Goal: Information Seeking & Learning: Learn about a topic

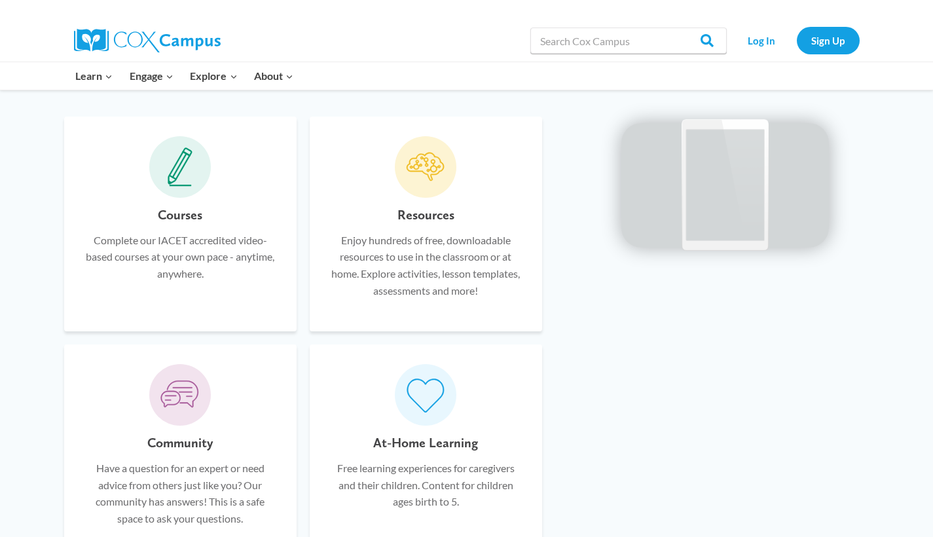
scroll to position [726, 0]
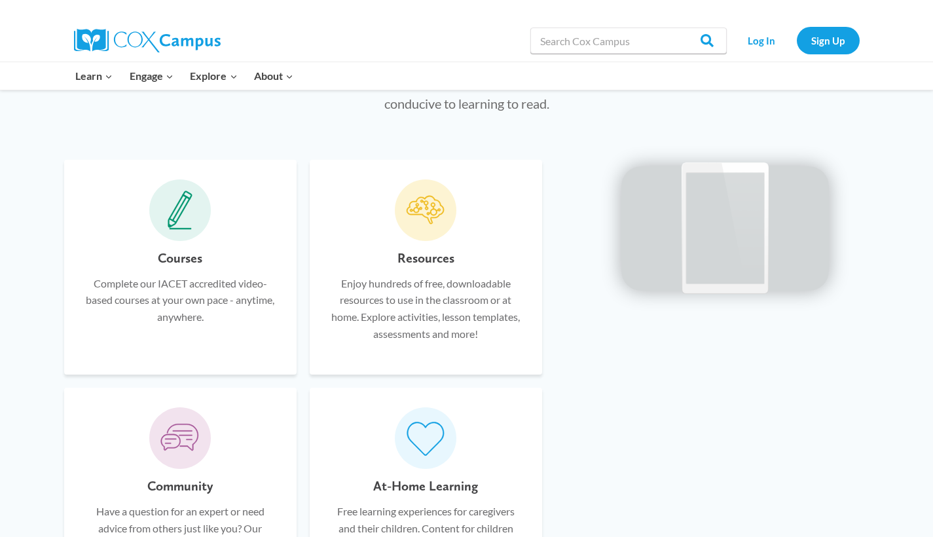
click at [173, 287] on p "Complete our IACET accredited video-based courses at your own pace - anytime, a…" at bounding box center [180, 300] width 193 height 50
click at [177, 224] on span at bounding box center [180, 210] width 62 height 62
click at [177, 255] on h6 "Courses" at bounding box center [180, 257] width 45 height 21
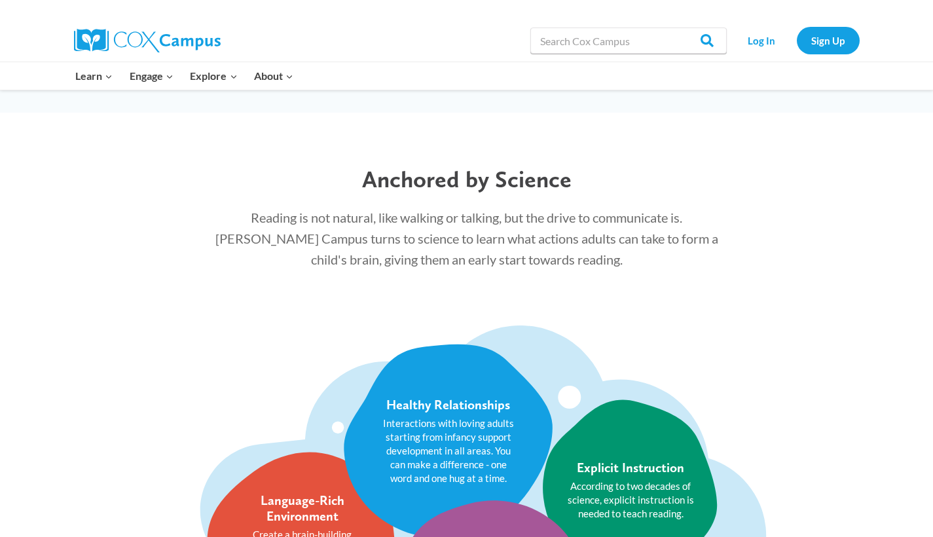
scroll to position [0, 0]
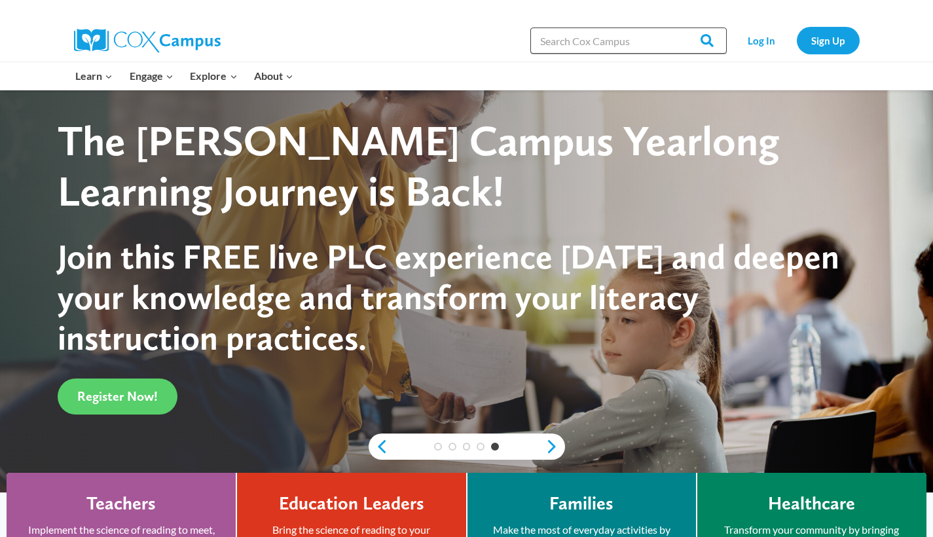
click at [561, 42] on input "Search in [URL][DOMAIN_NAME]" at bounding box center [628, 40] width 196 height 26
type input "storytime"
click at [702, 41] on input "Search" at bounding box center [700, 40] width 51 height 26
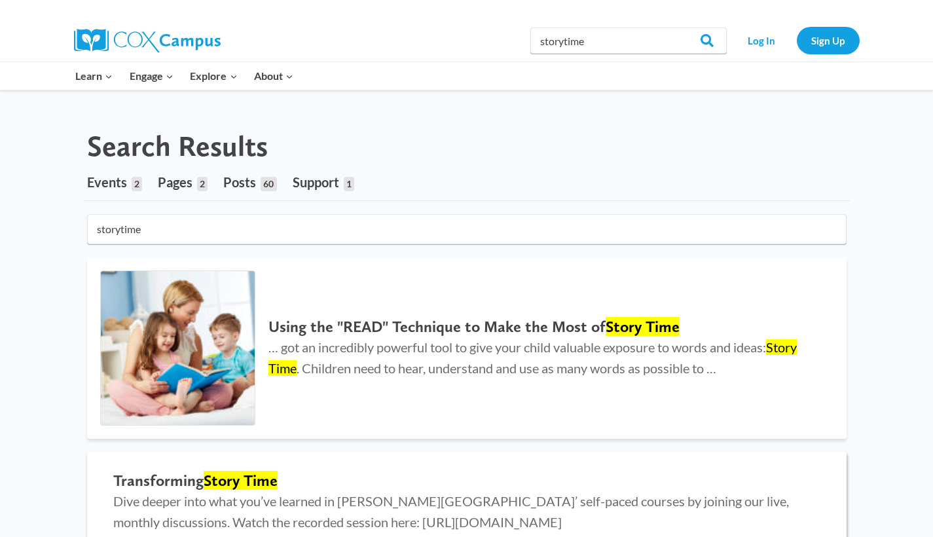
click at [193, 484] on h2 "Transforming Story Time" at bounding box center [466, 480] width 707 height 19
drag, startPoint x: 607, startPoint y: 45, endPoint x: 492, endPoint y: 53, distance: 114.8
click at [490, 54] on div "Search in https://coxcampus.org/ storytime Search Search Log In Sign Up" at bounding box center [617, 41] width 484 height 42
drag, startPoint x: 492, startPoint y: 53, endPoint x: 547, endPoint y: 37, distance: 57.4
click at [547, 37] on div "Search in https://coxcampus.org/ storytime Search Search Log In Sign Up" at bounding box center [617, 41] width 484 height 42
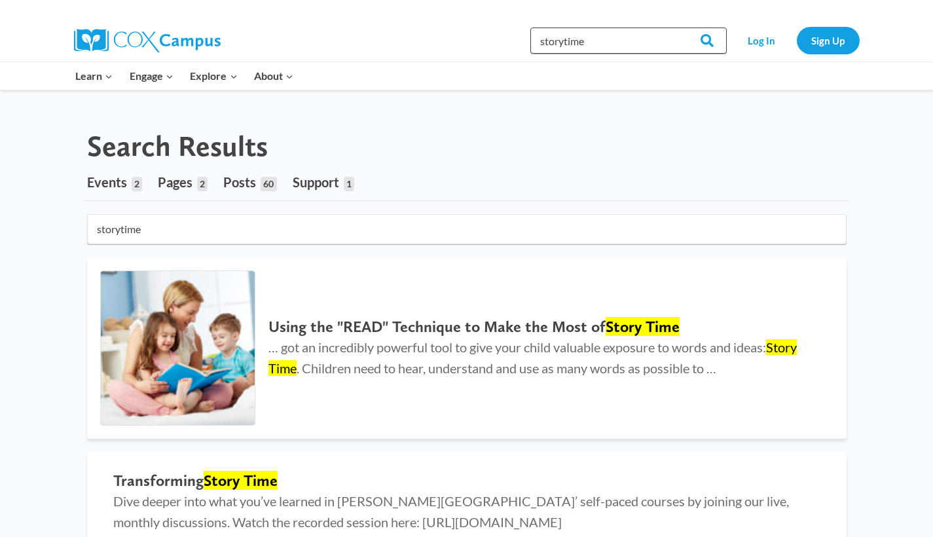
type input "s"
type input "transforming storytime"
click at [702, 41] on input "Search" at bounding box center [700, 40] width 51 height 26
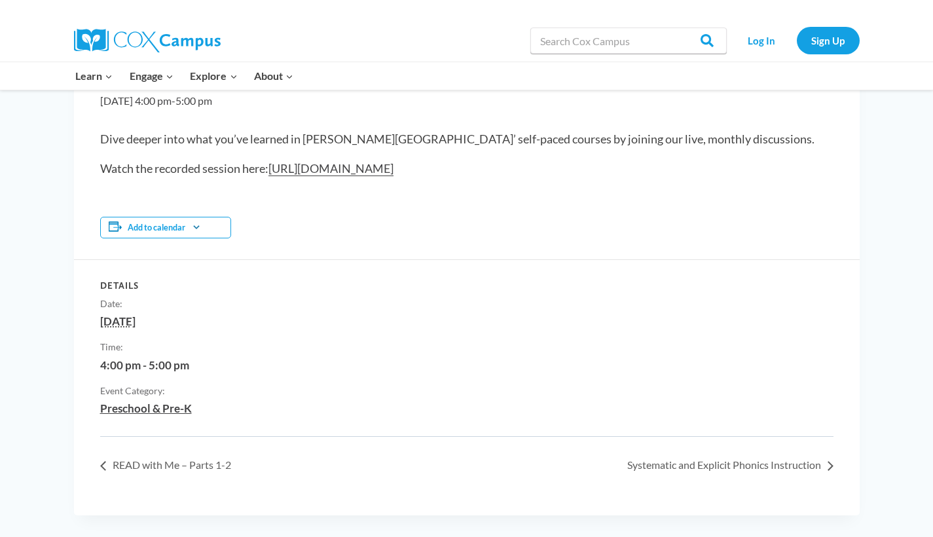
scroll to position [168, 0]
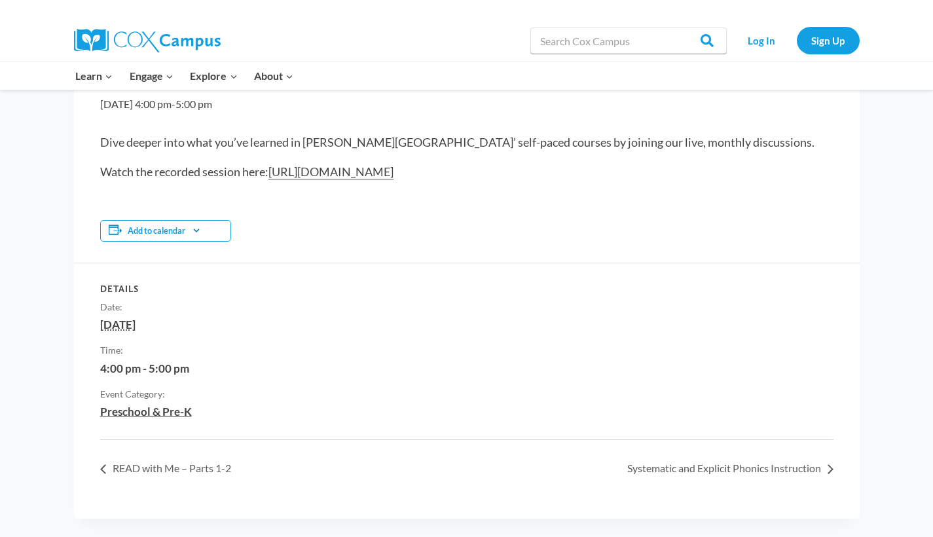
click at [323, 174] on link "https://youtu.be/qBsuhPfgBlo" at bounding box center [330, 171] width 125 height 15
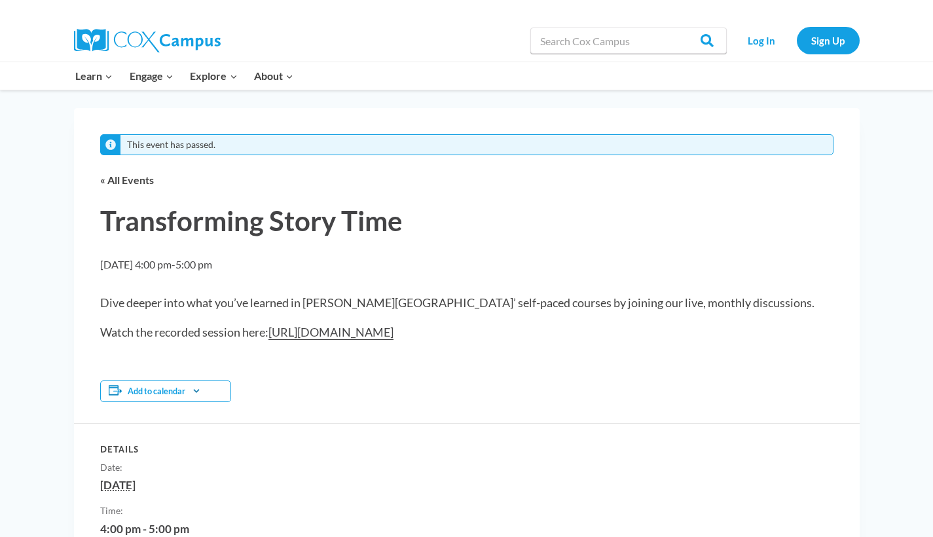
scroll to position [3, 0]
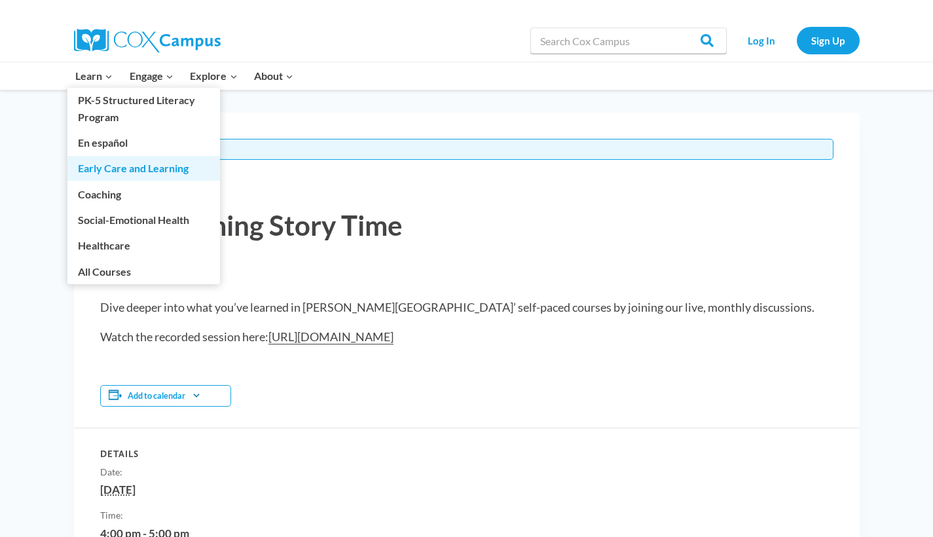
click at [92, 164] on link "Early Care and Learning" at bounding box center [143, 168] width 152 height 25
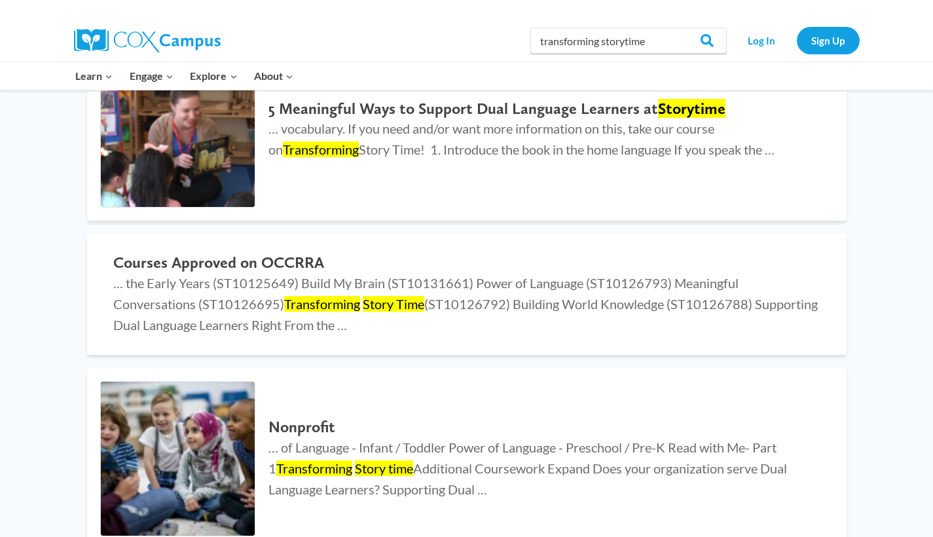
scroll to position [503, 0]
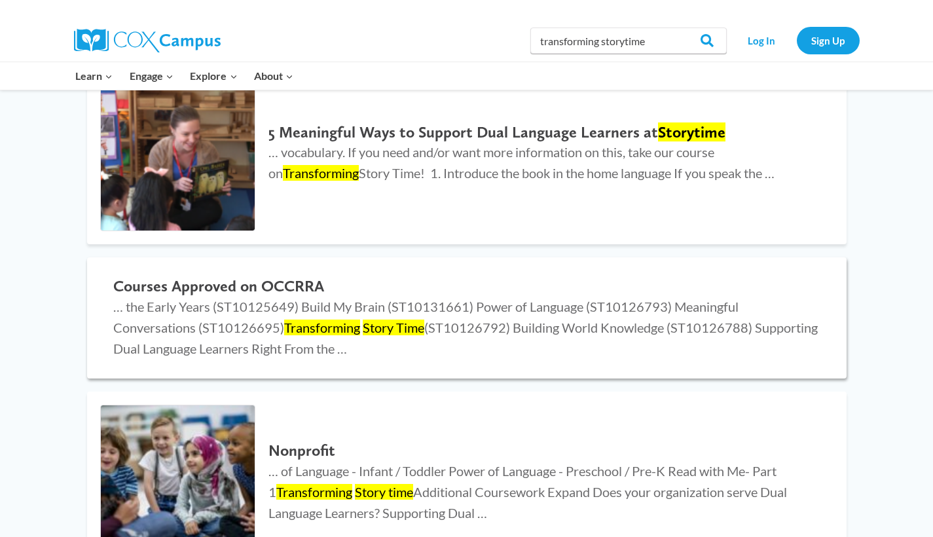
click at [293, 290] on h2 "Courses Approved on OCCRRA" at bounding box center [466, 286] width 707 height 19
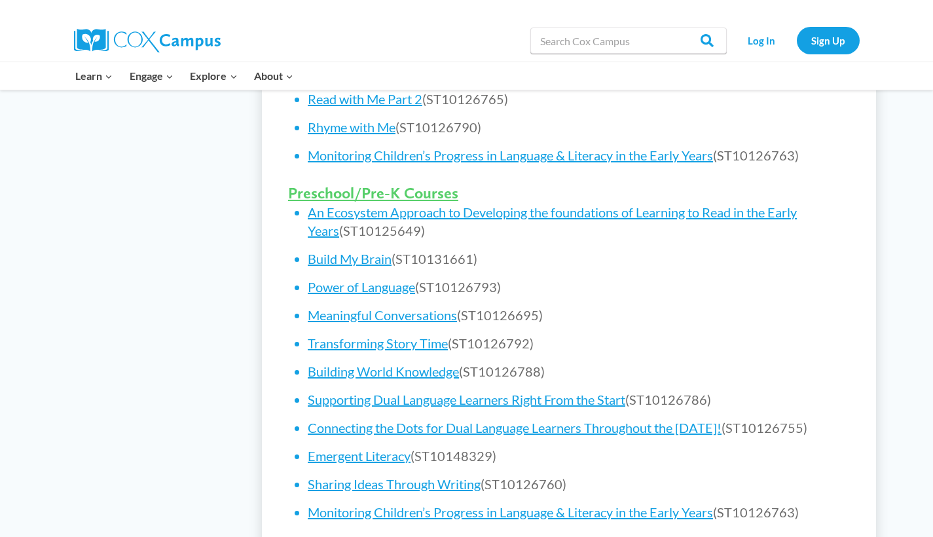
scroll to position [721, 0]
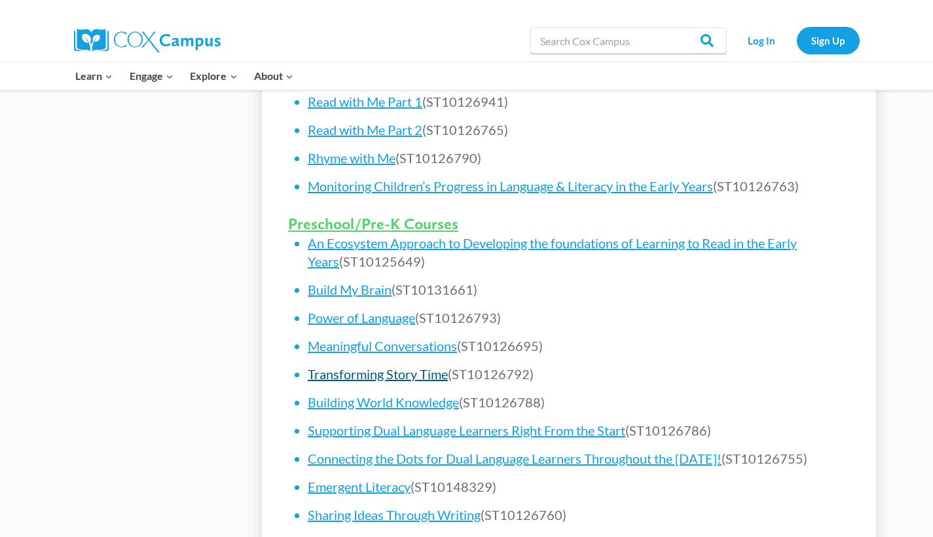
click at [395, 370] on link "Transforming Story Time" at bounding box center [378, 374] width 140 height 16
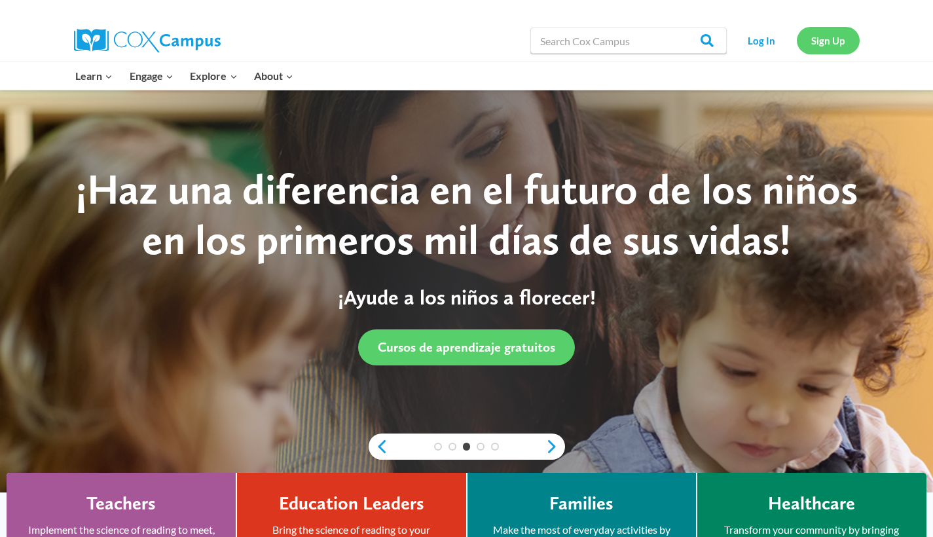
click at [813, 45] on link "Sign Up" at bounding box center [827, 40] width 63 height 27
